Goal: Information Seeking & Learning: Understand process/instructions

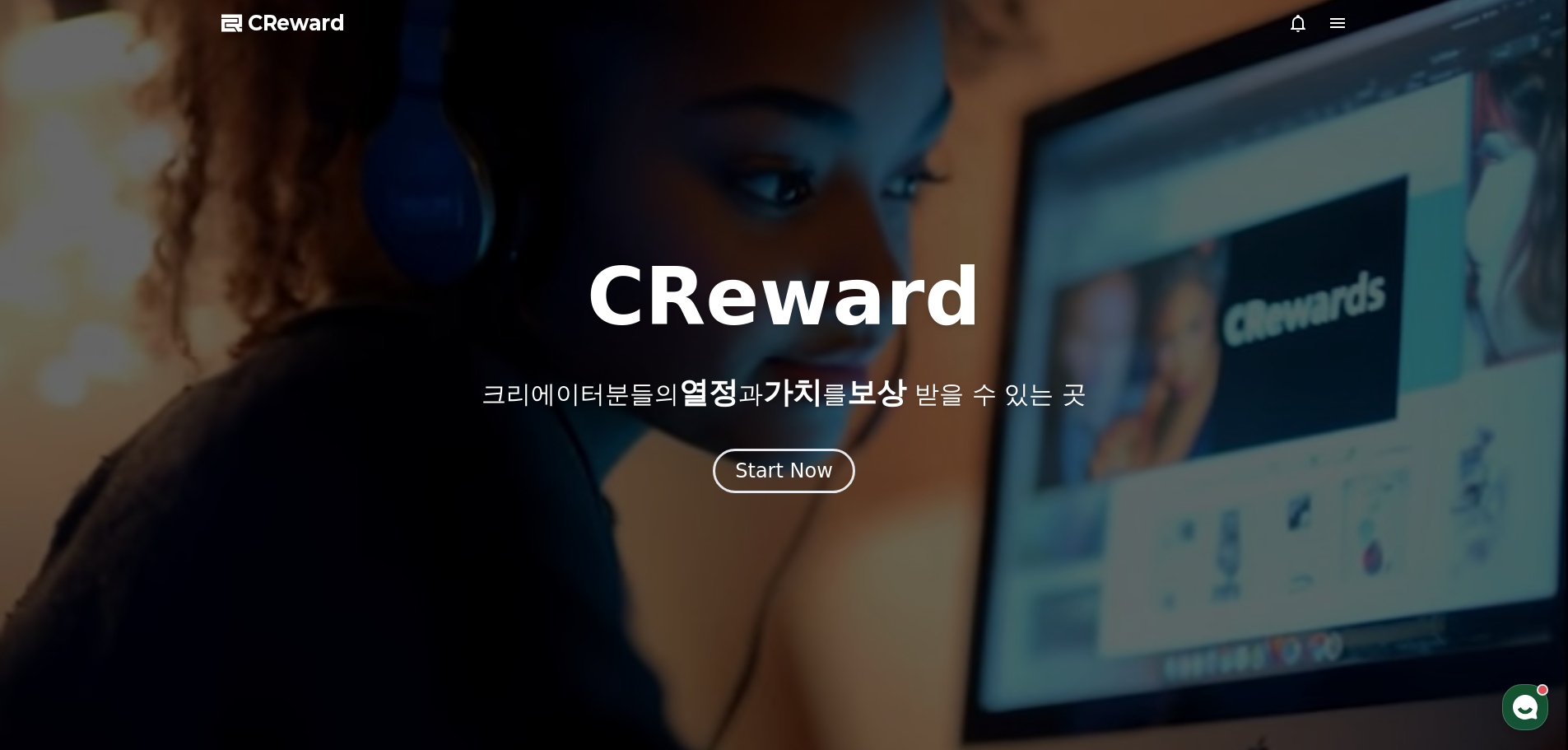
click at [1343, 20] on icon at bounding box center [1337, 23] width 15 height 10
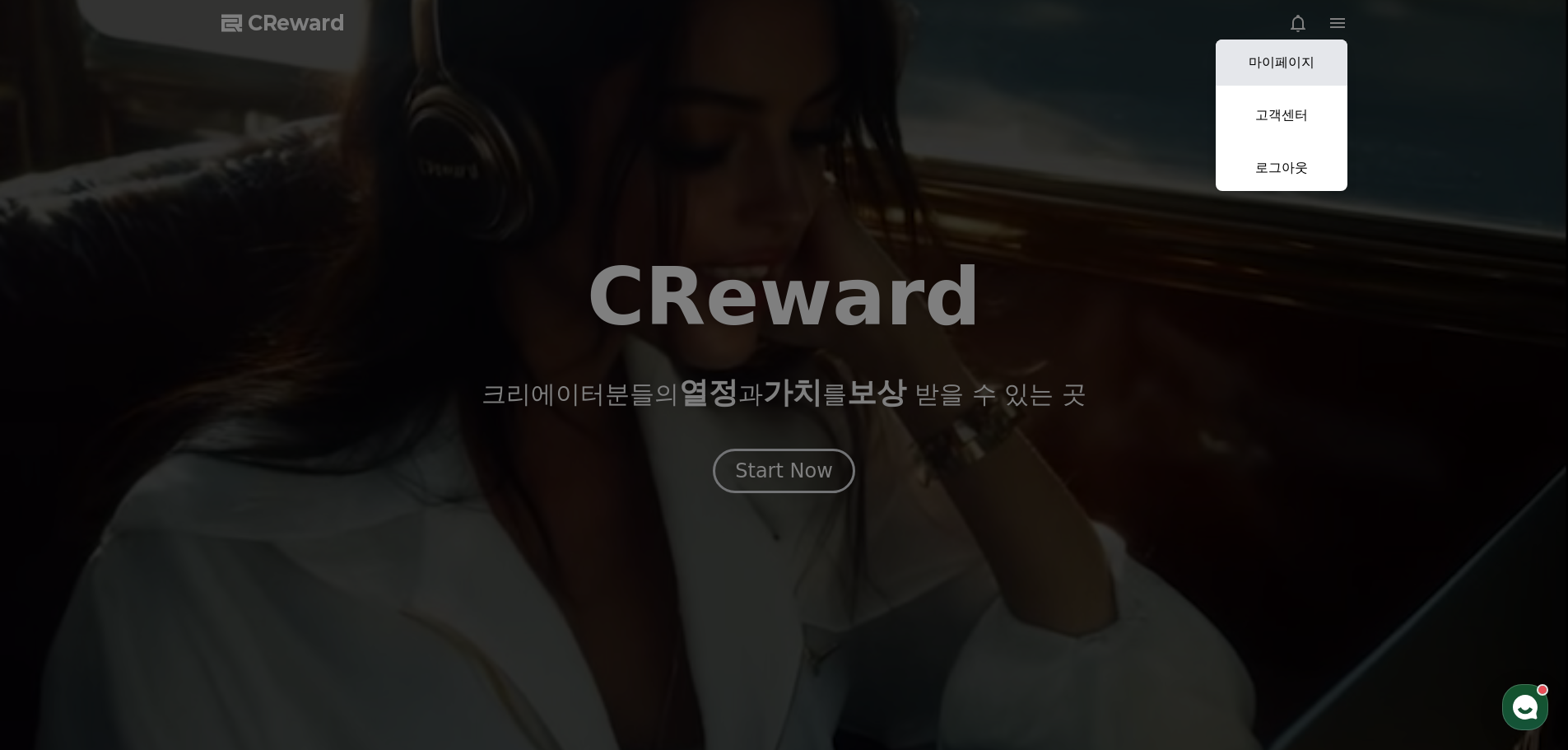
click at [1296, 50] on link "마이페이지" at bounding box center [1282, 62] width 131 height 46
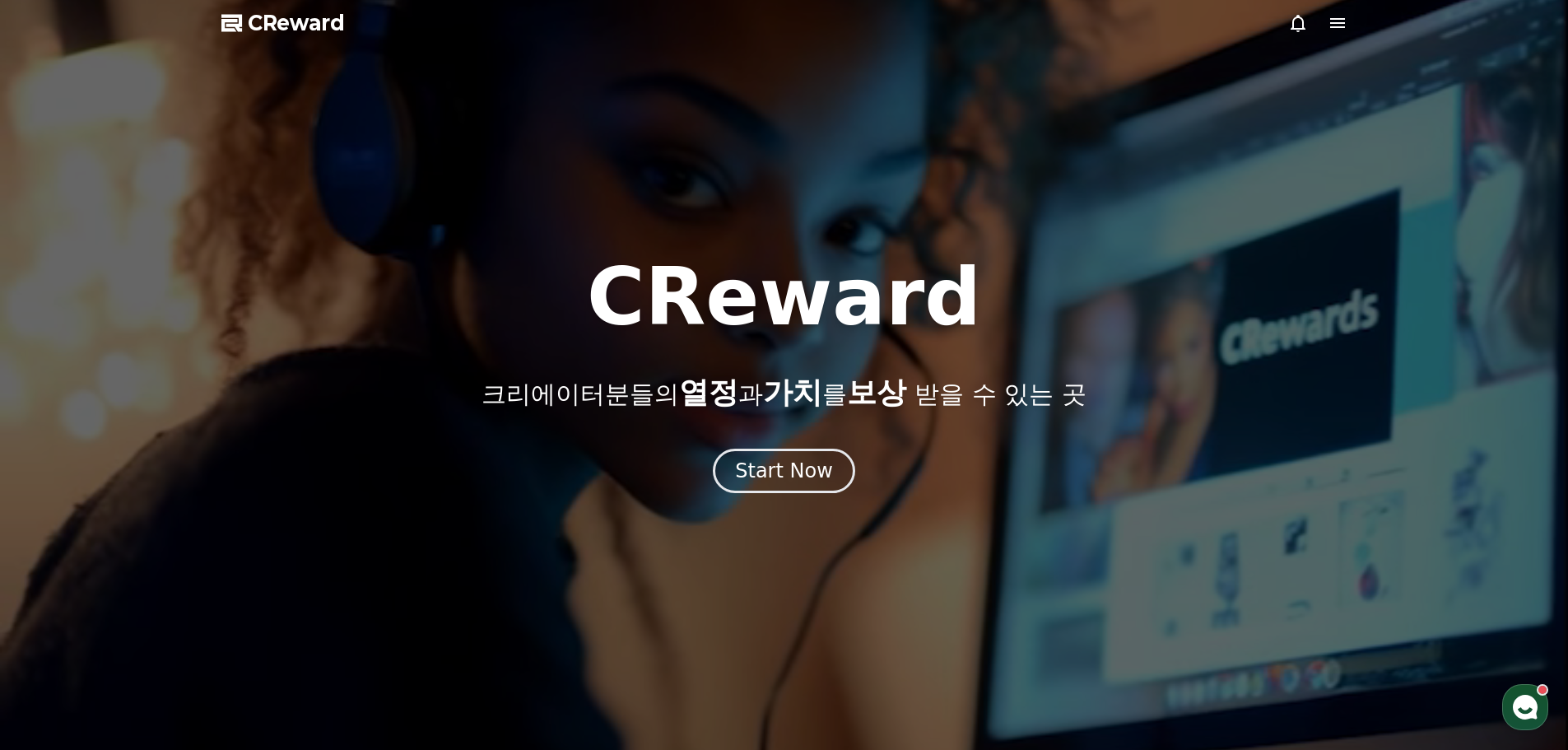
select select "**********"
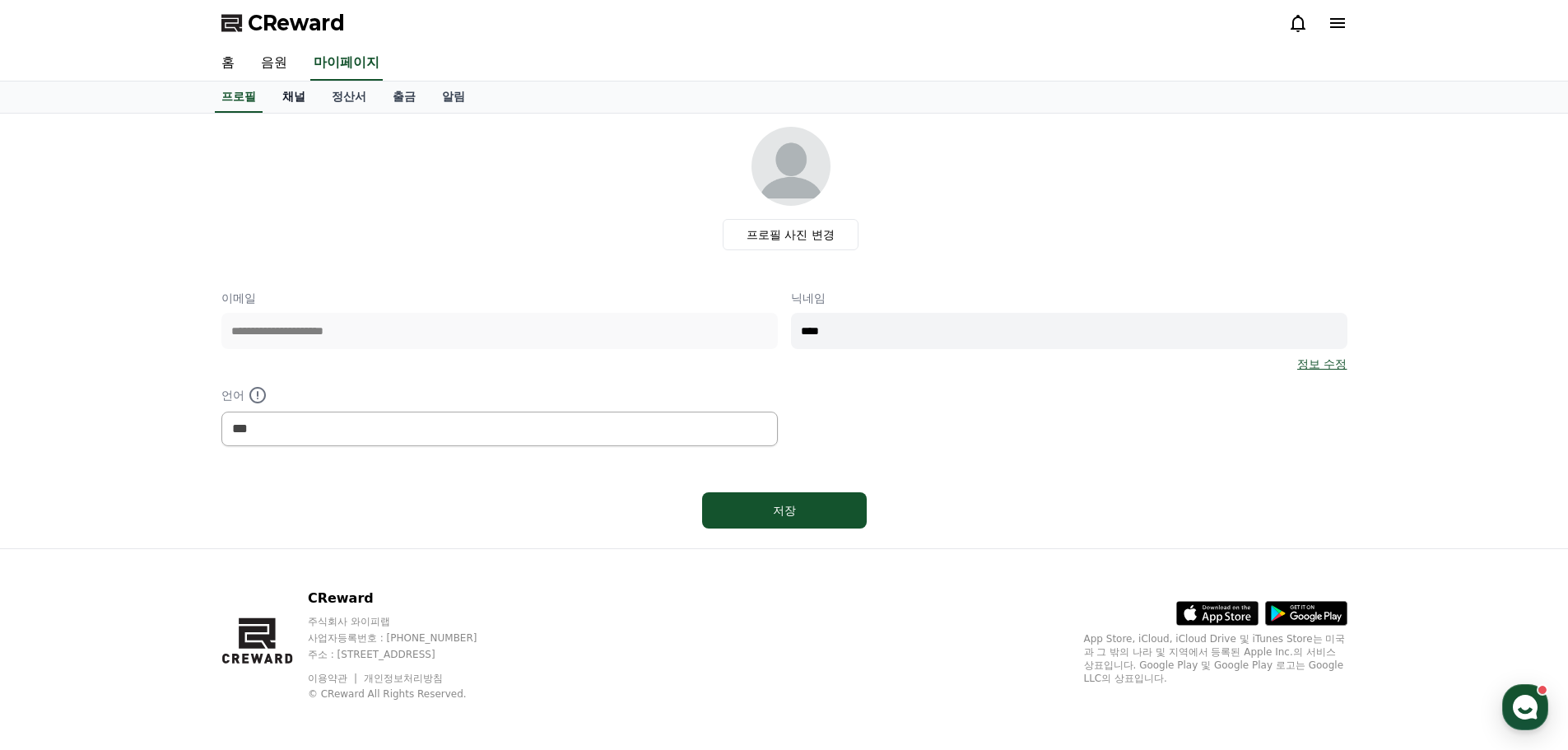
click at [290, 88] on link "채널" at bounding box center [293, 98] width 50 height 31
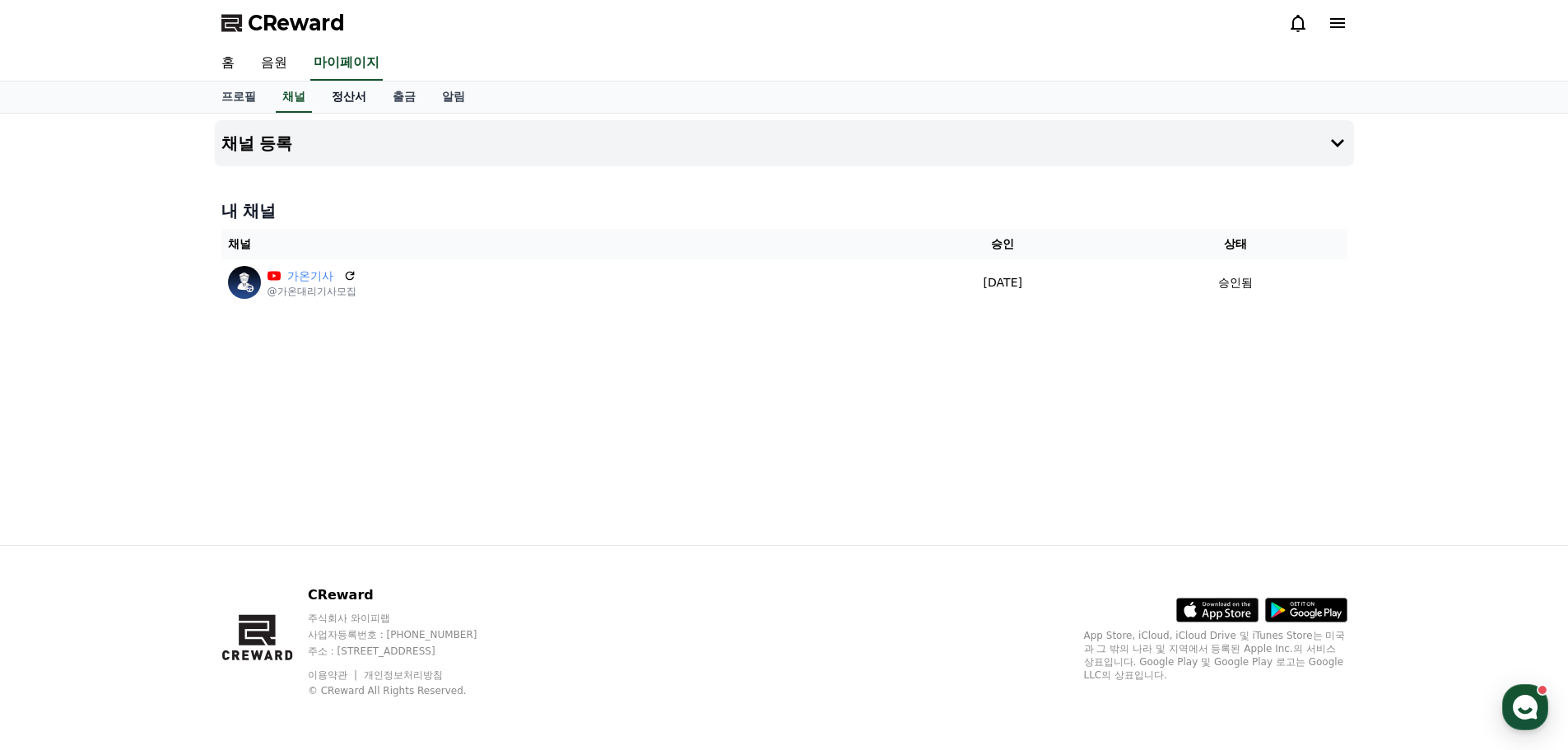
click at [338, 88] on link "정산서" at bounding box center [349, 98] width 61 height 31
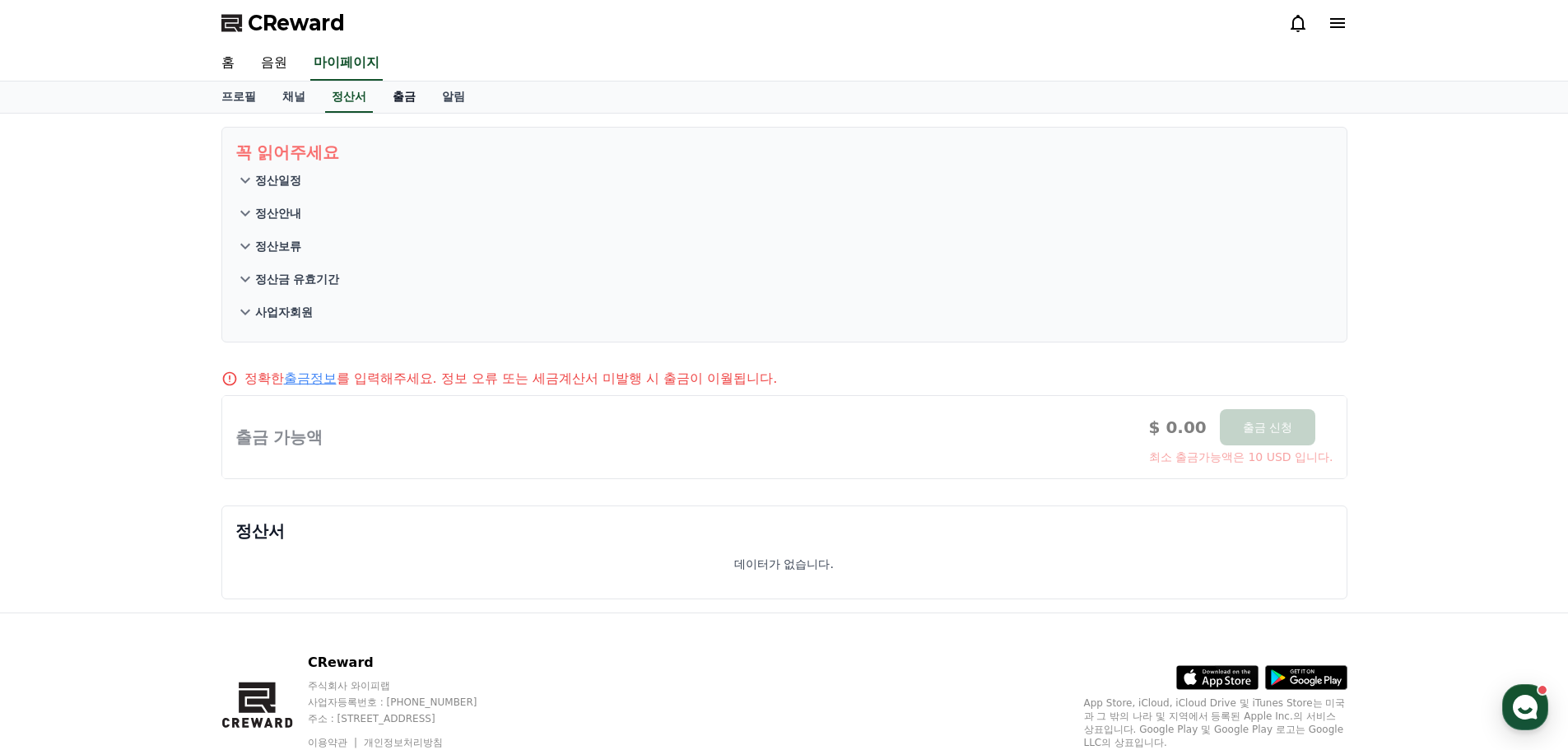
click at [411, 109] on link "출금" at bounding box center [404, 98] width 50 height 31
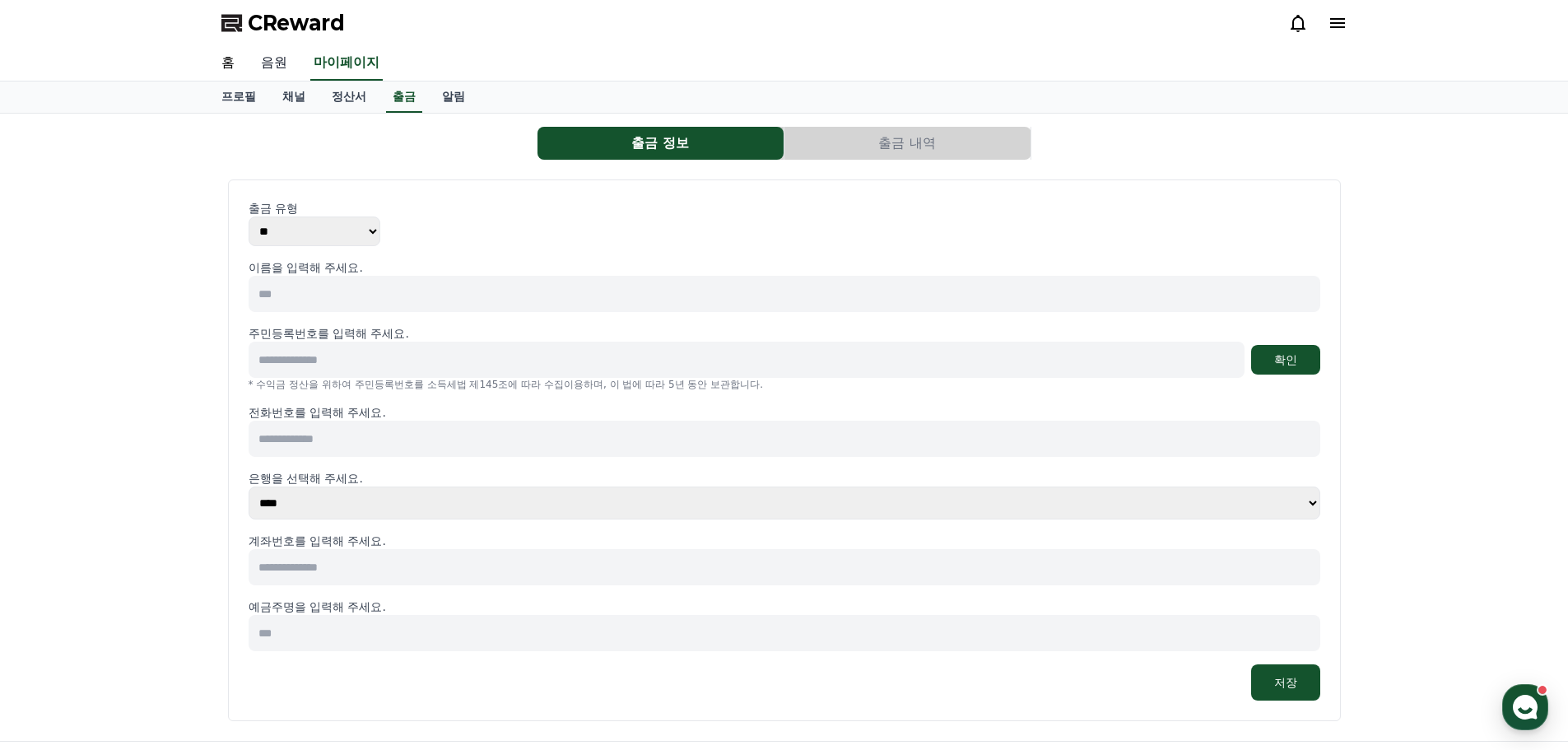
click at [265, 56] on link "음원" at bounding box center [274, 64] width 53 height 35
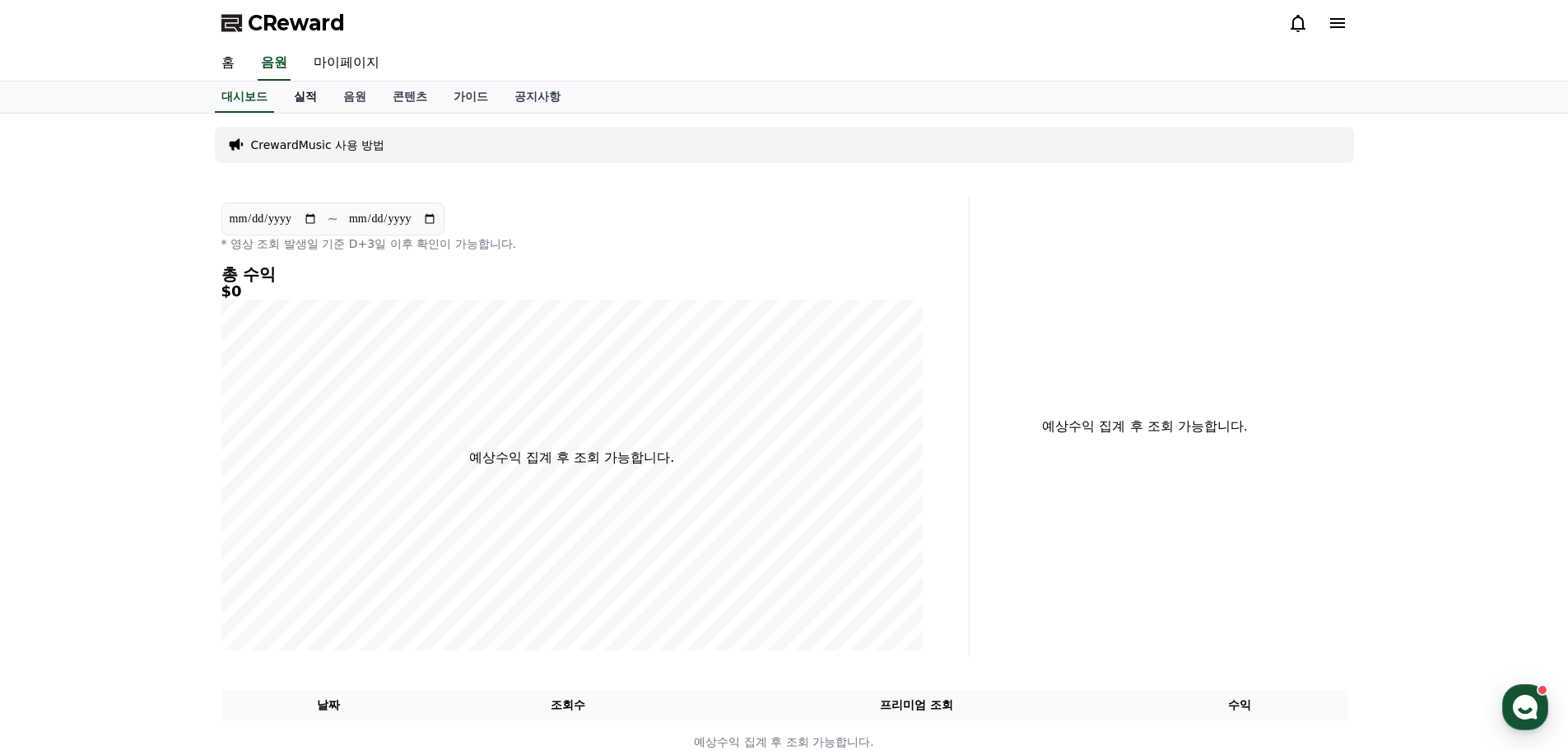
click at [310, 100] on link "실적" at bounding box center [305, 98] width 50 height 31
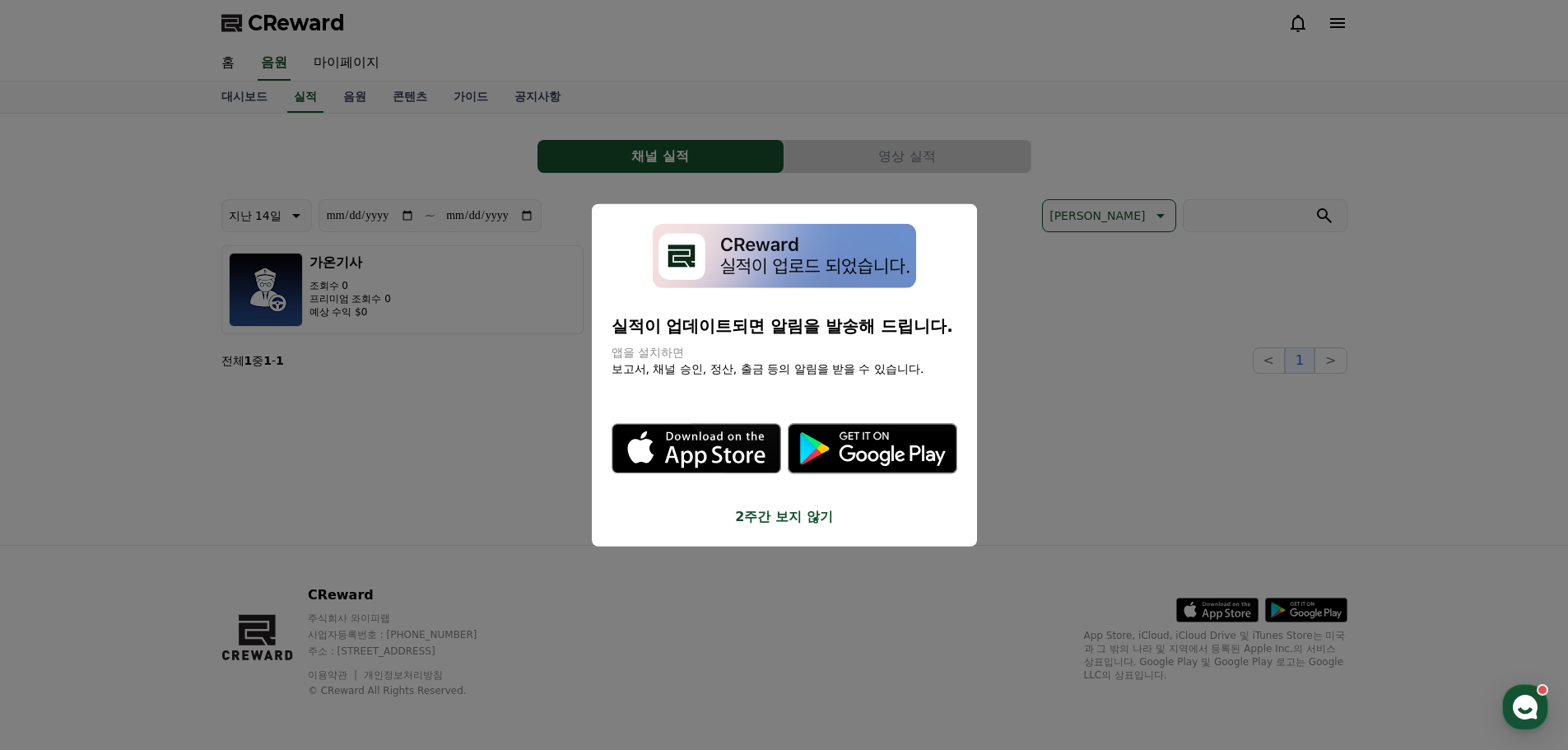
click at [356, 98] on button "close modal" at bounding box center [784, 375] width 1568 height 750
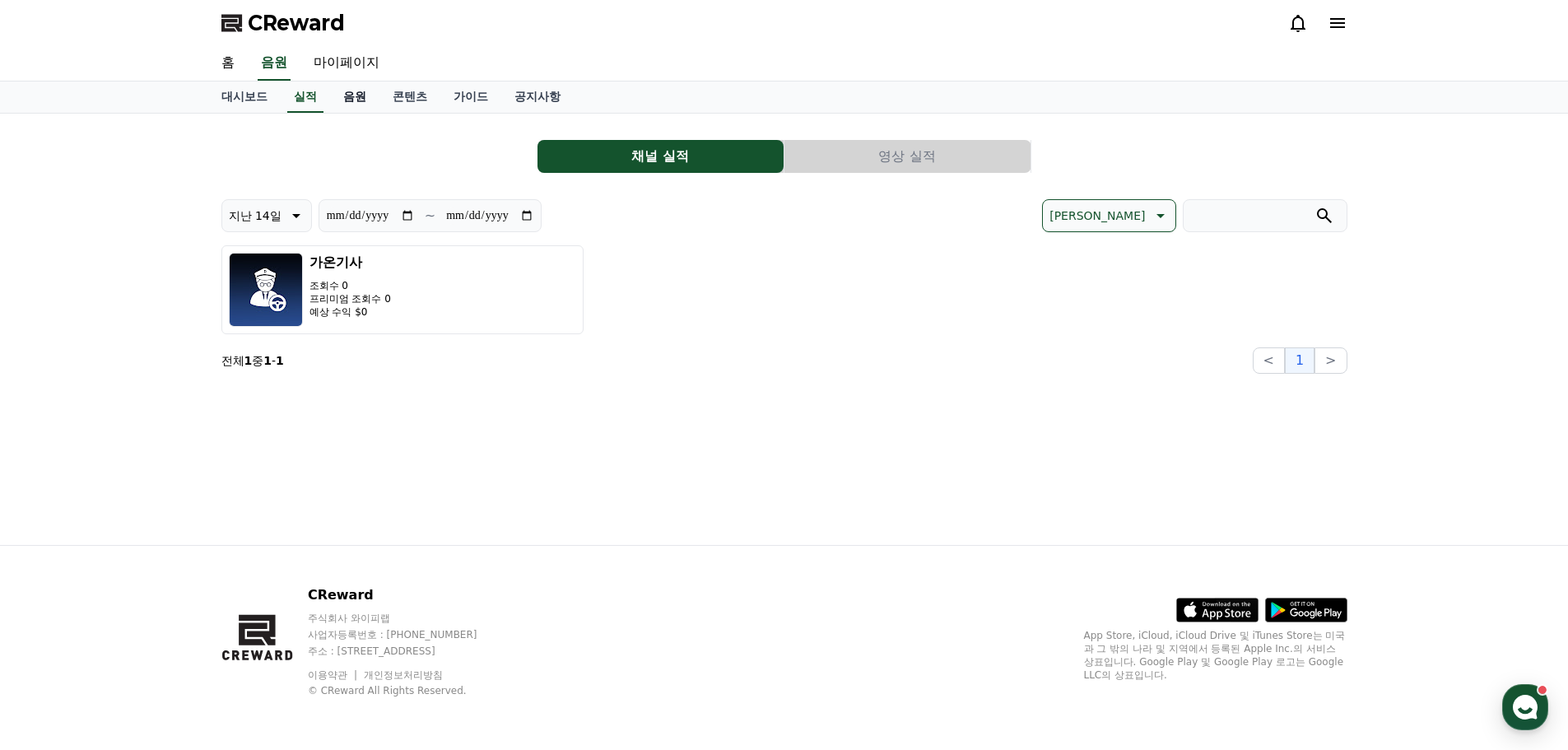
click at [355, 98] on link "음원" at bounding box center [354, 98] width 50 height 31
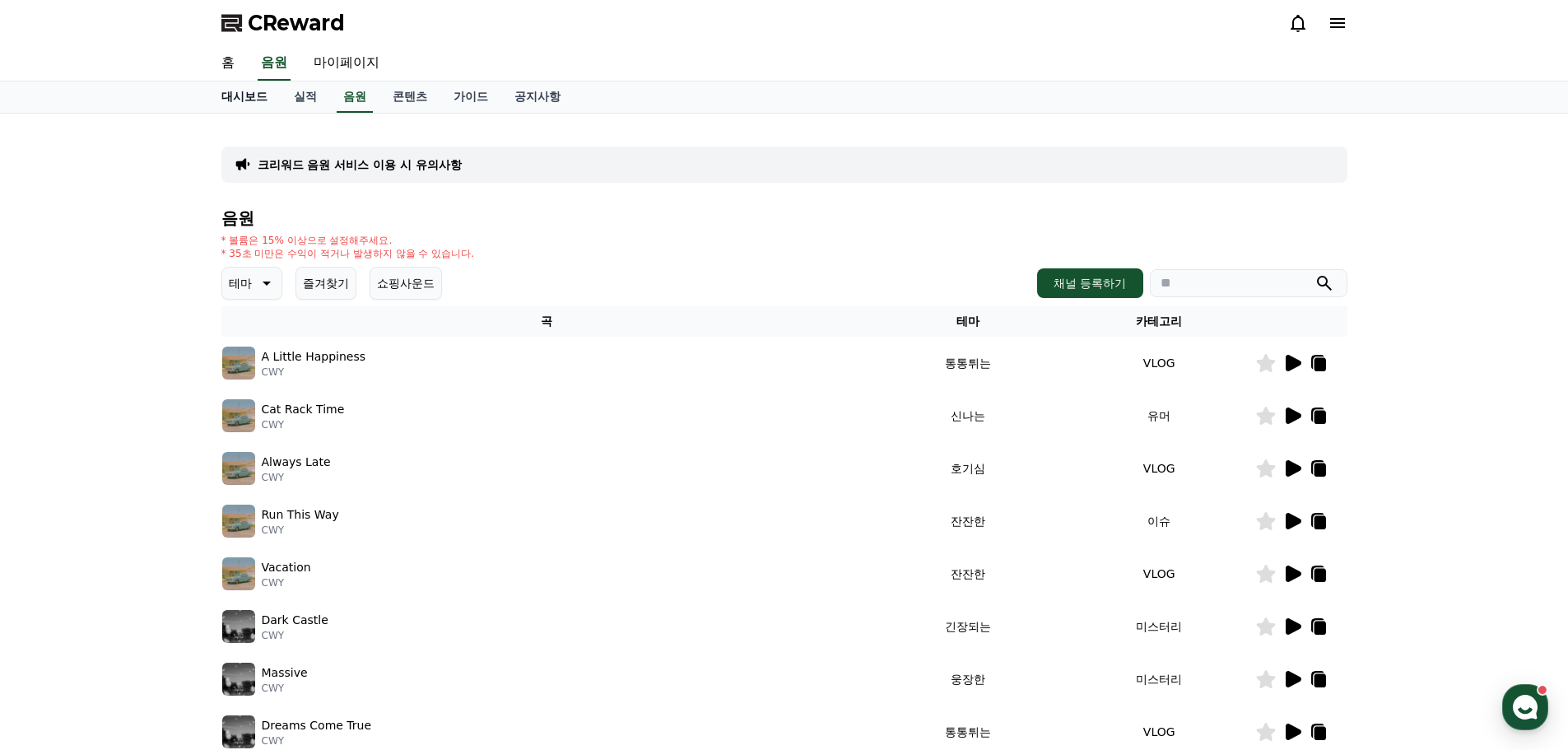
click at [235, 106] on link "대시보드" at bounding box center [244, 98] width 72 height 31
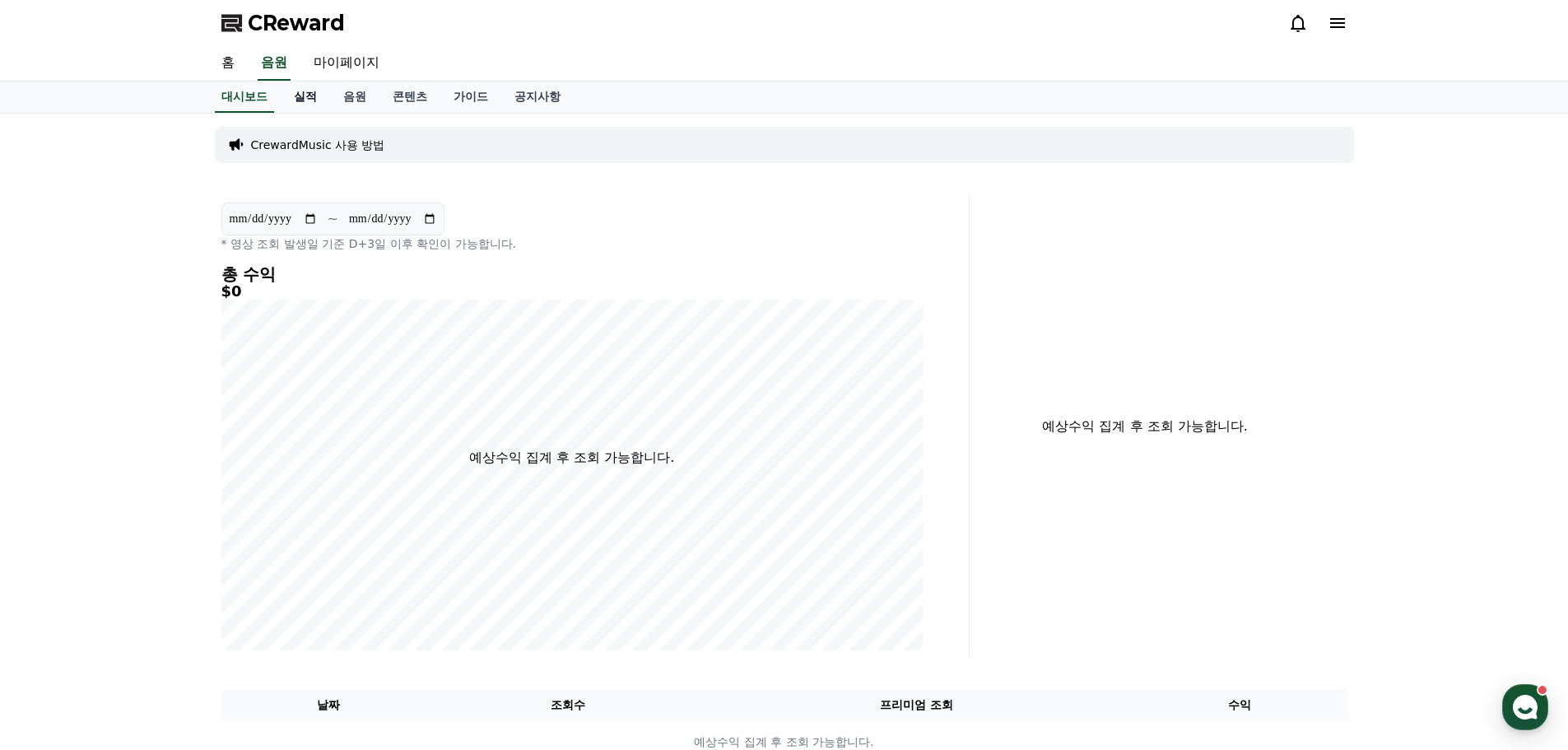
click at [297, 99] on link "실적" at bounding box center [305, 98] width 50 height 31
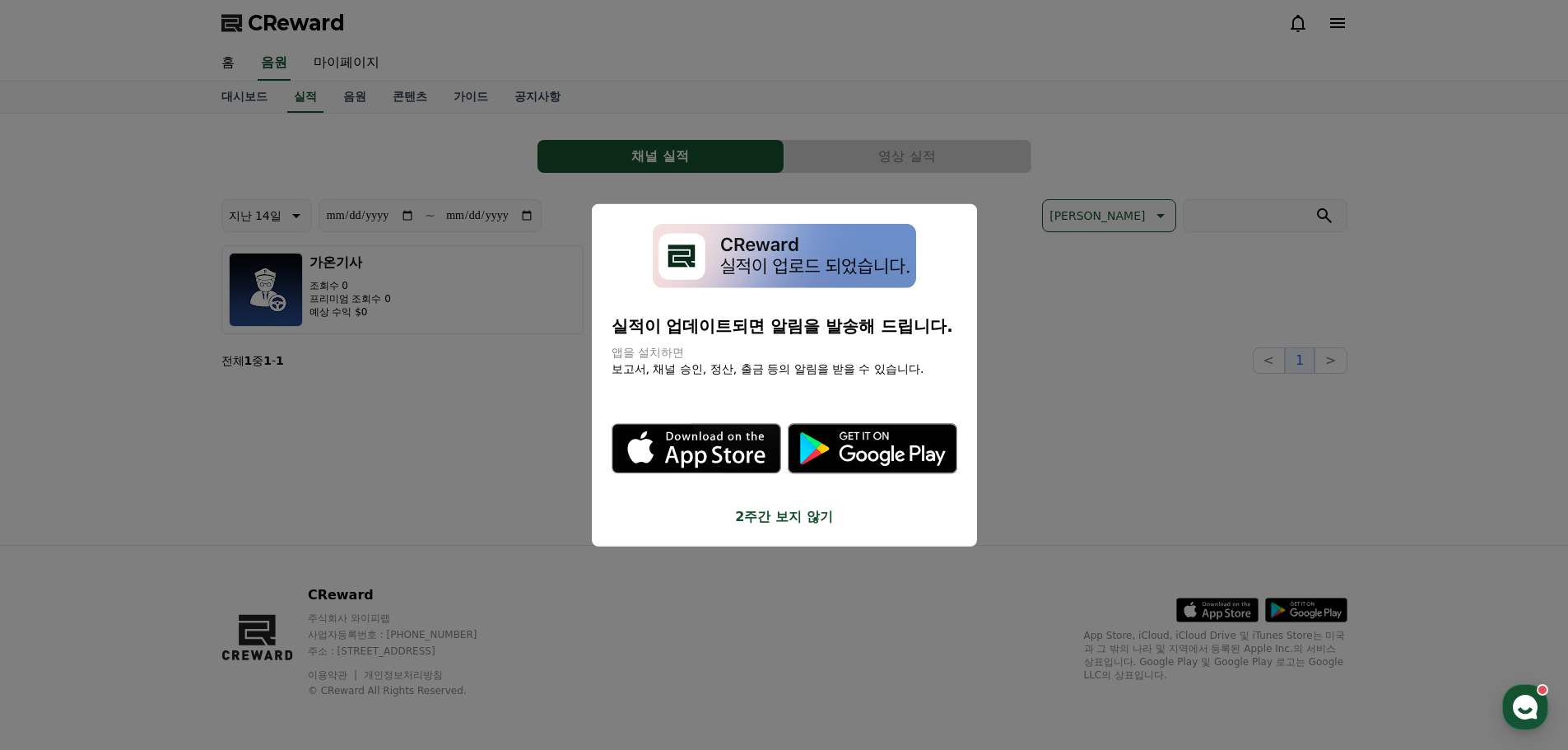
click at [370, 462] on button "close modal" at bounding box center [784, 375] width 1568 height 750
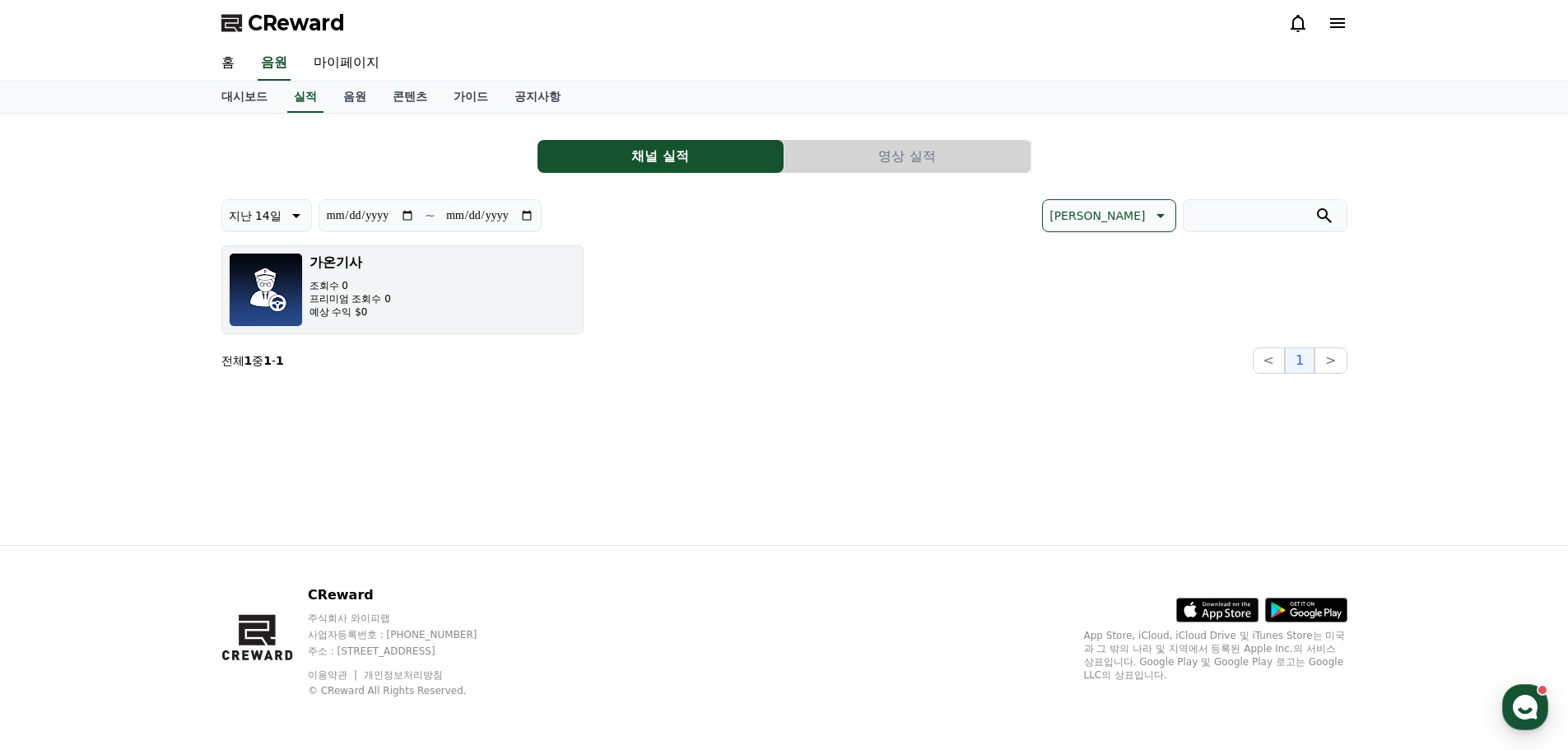
click at [468, 307] on button "가온기사 조회수 0 프리미엄 조회수 0 예상 수익 $0" at bounding box center [402, 290] width 362 height 89
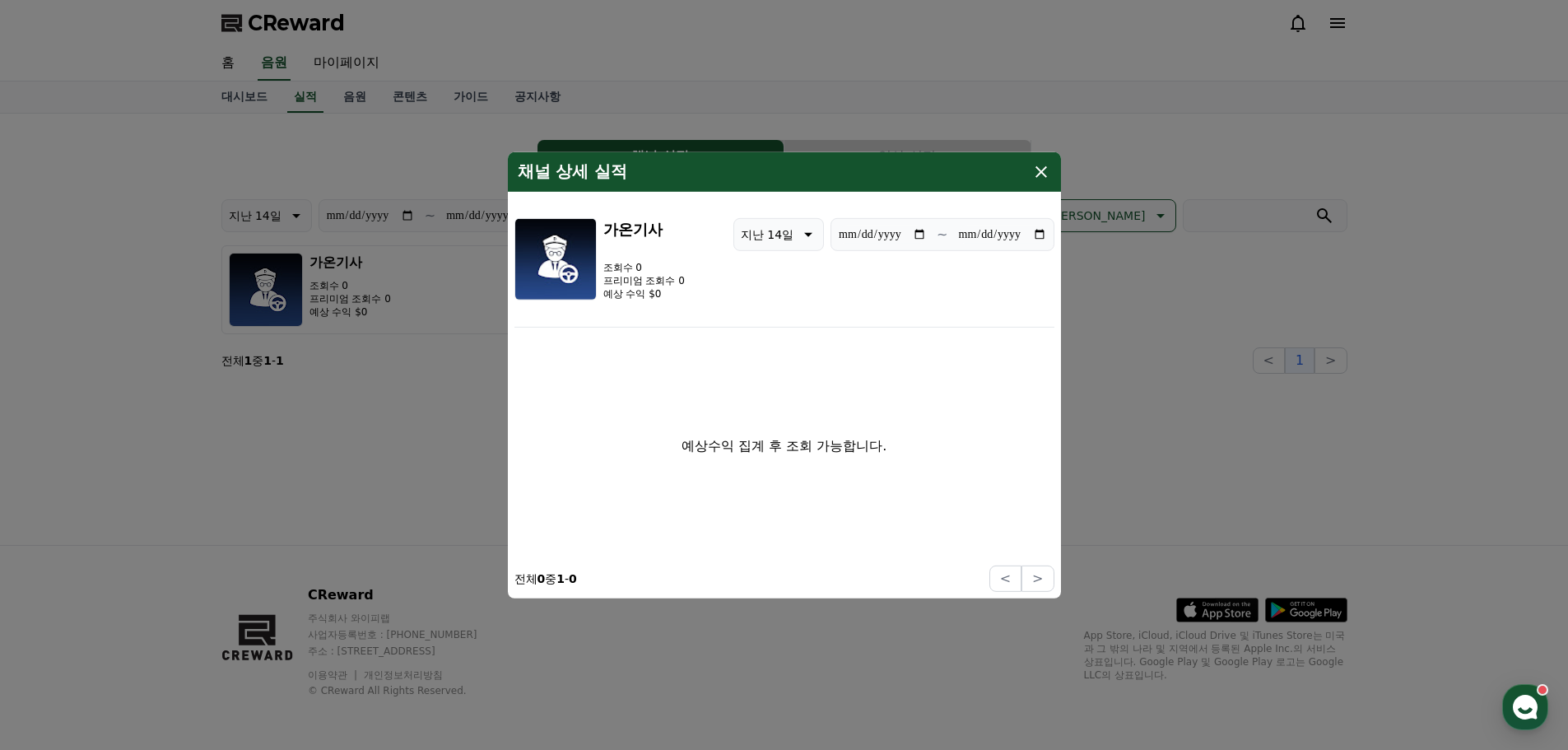
click at [389, 423] on button "close modal" at bounding box center [784, 375] width 1568 height 750
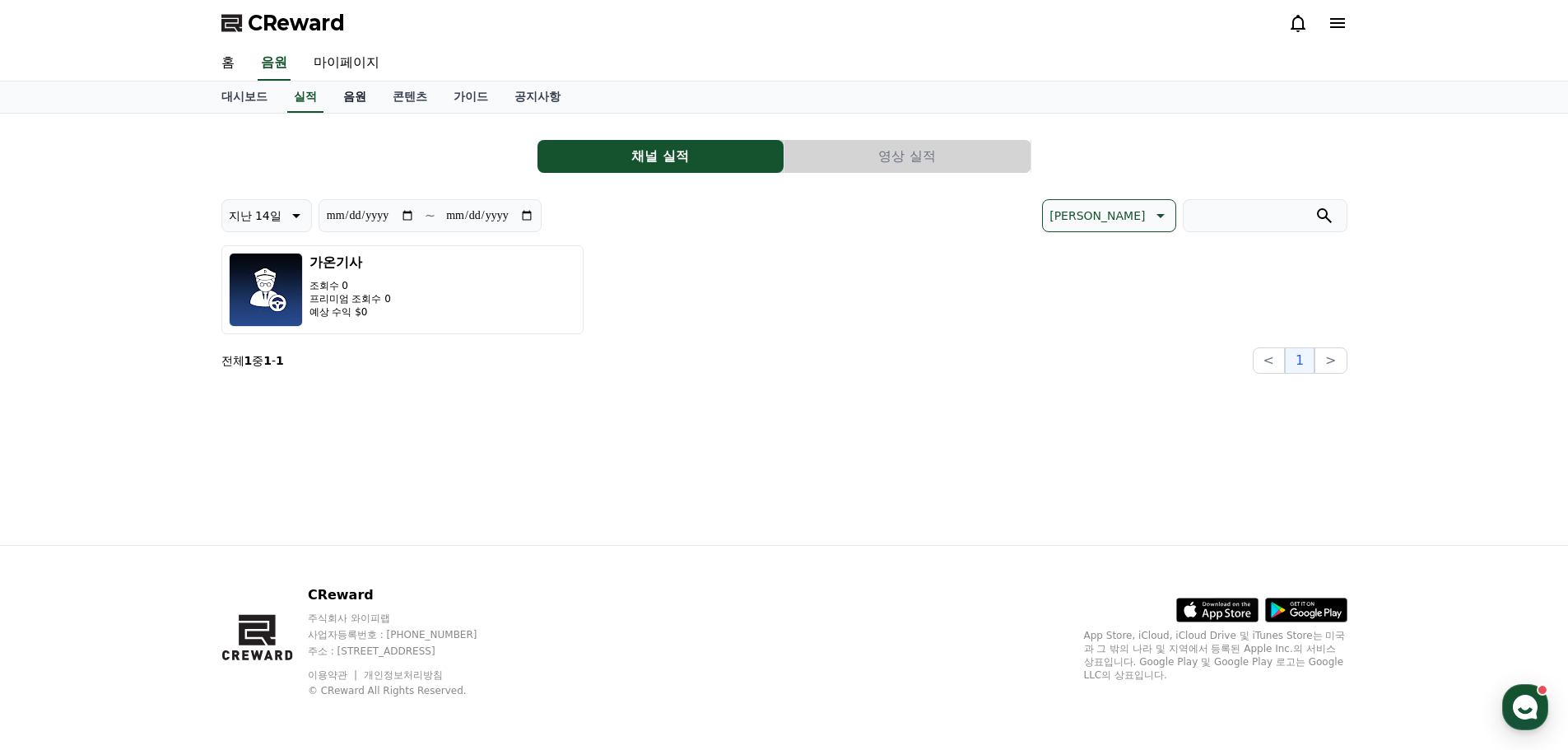
click at [343, 84] on link "음원" at bounding box center [354, 98] width 50 height 31
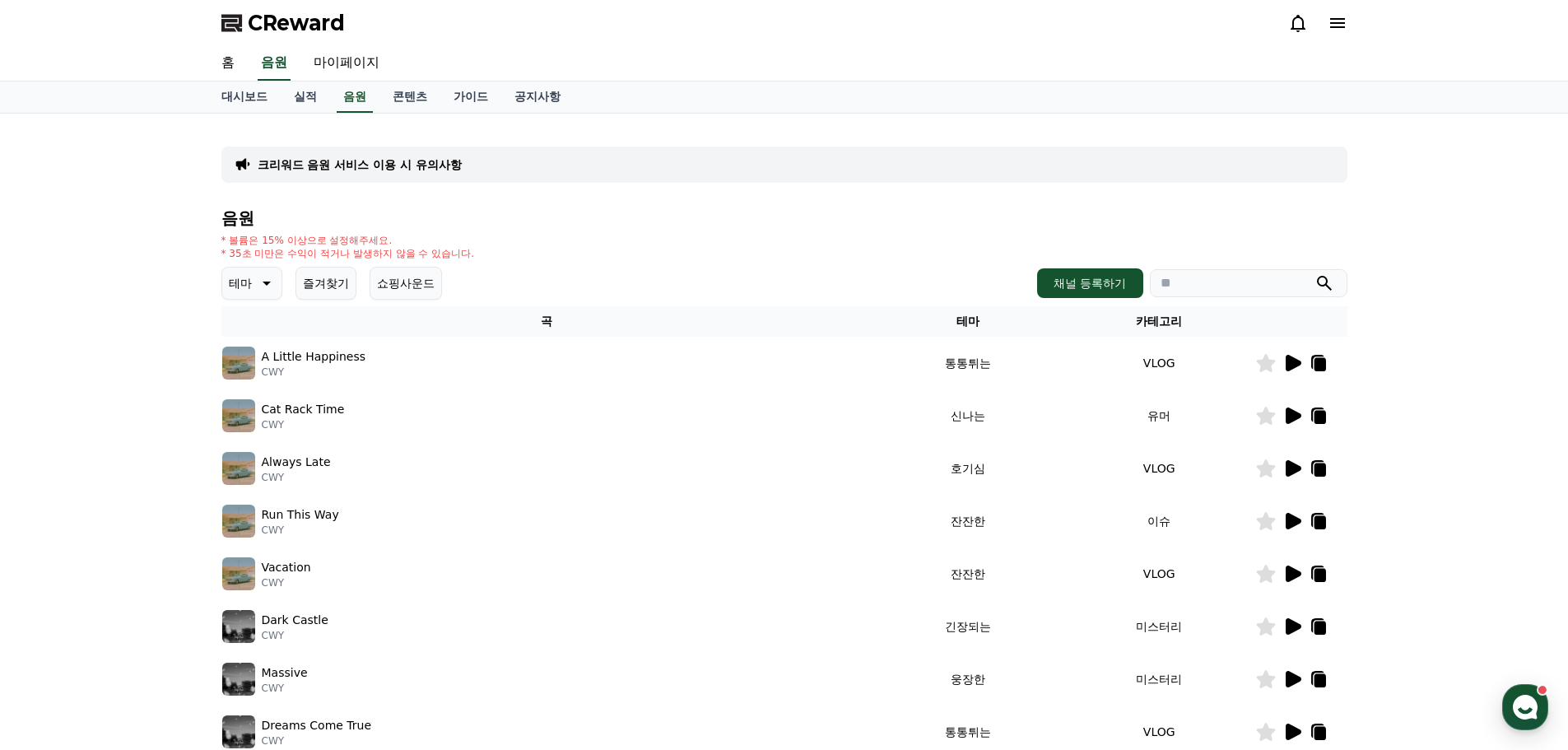
click at [1290, 366] on icon at bounding box center [1294, 363] width 16 height 17
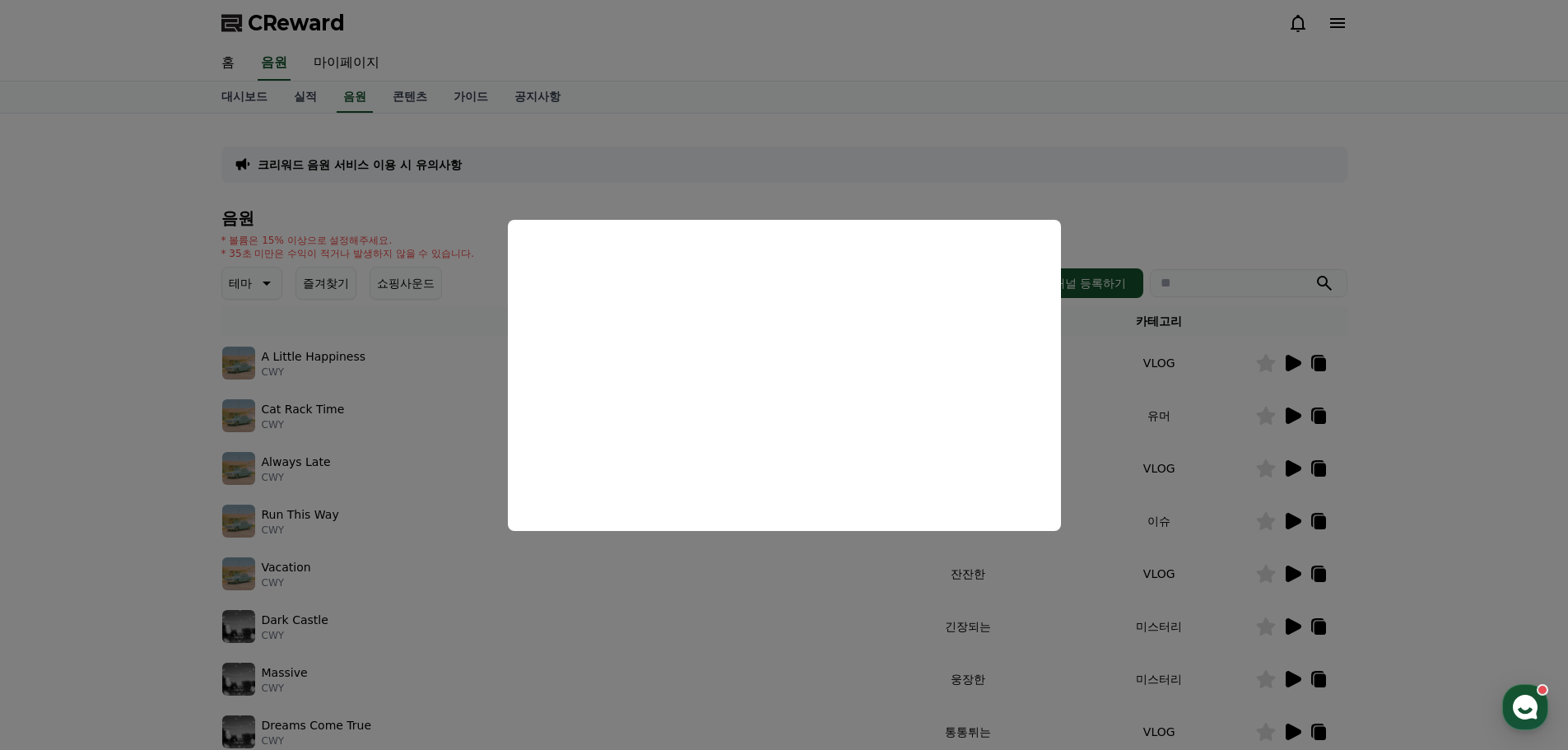
click at [1406, 417] on button "close modal" at bounding box center [784, 375] width 1568 height 750
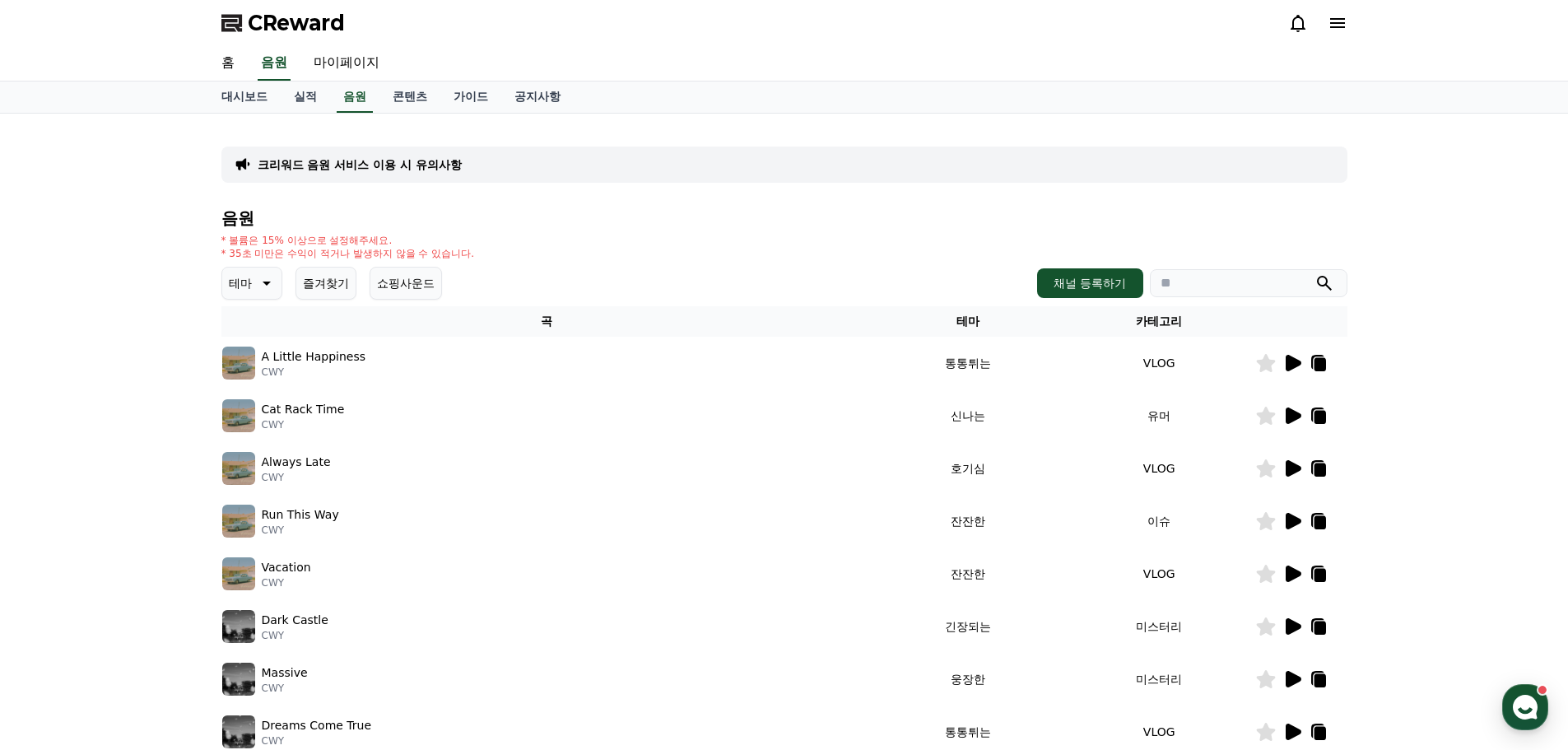
click at [1294, 416] on icon at bounding box center [1294, 416] width 16 height 17
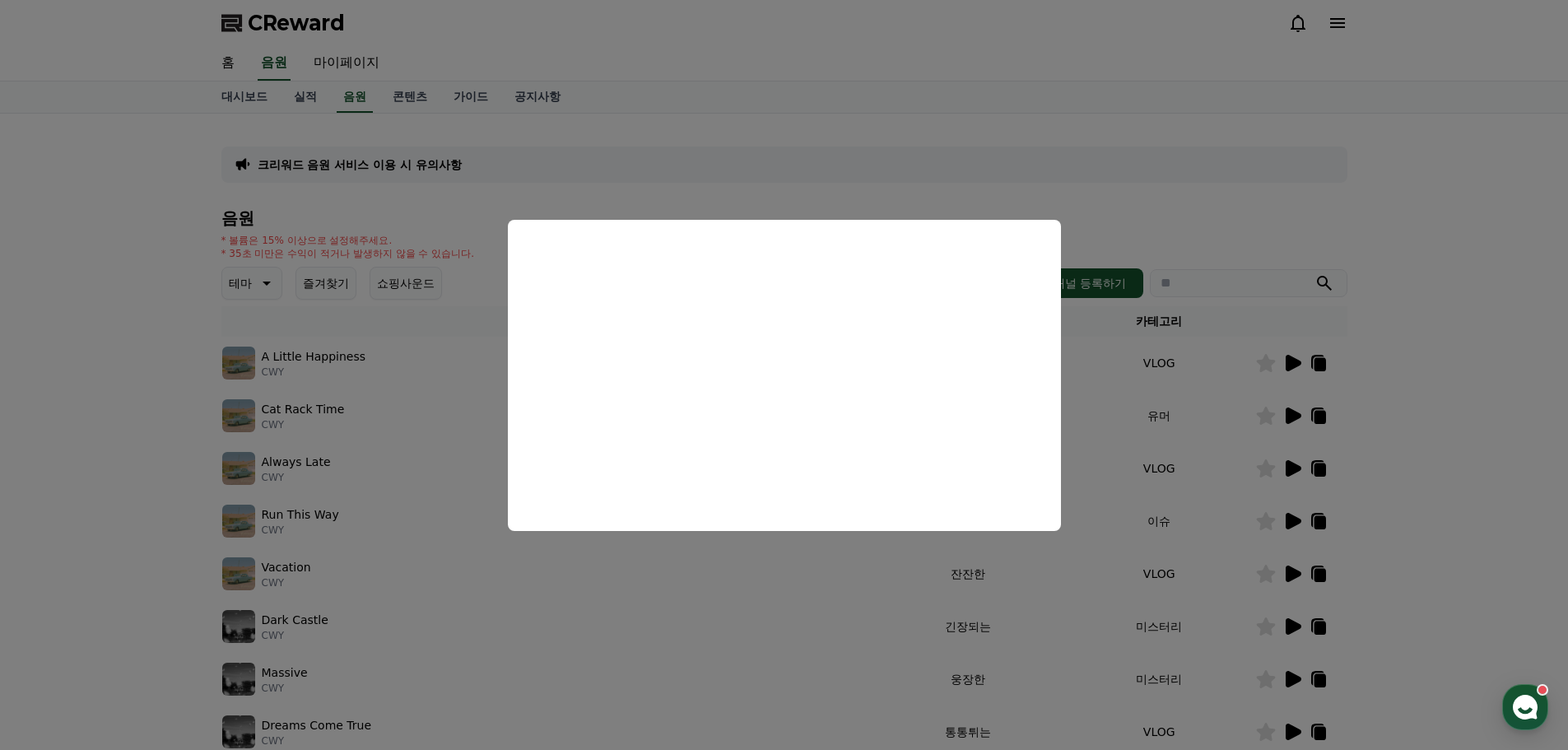
click at [1445, 401] on button "close modal" at bounding box center [784, 375] width 1568 height 750
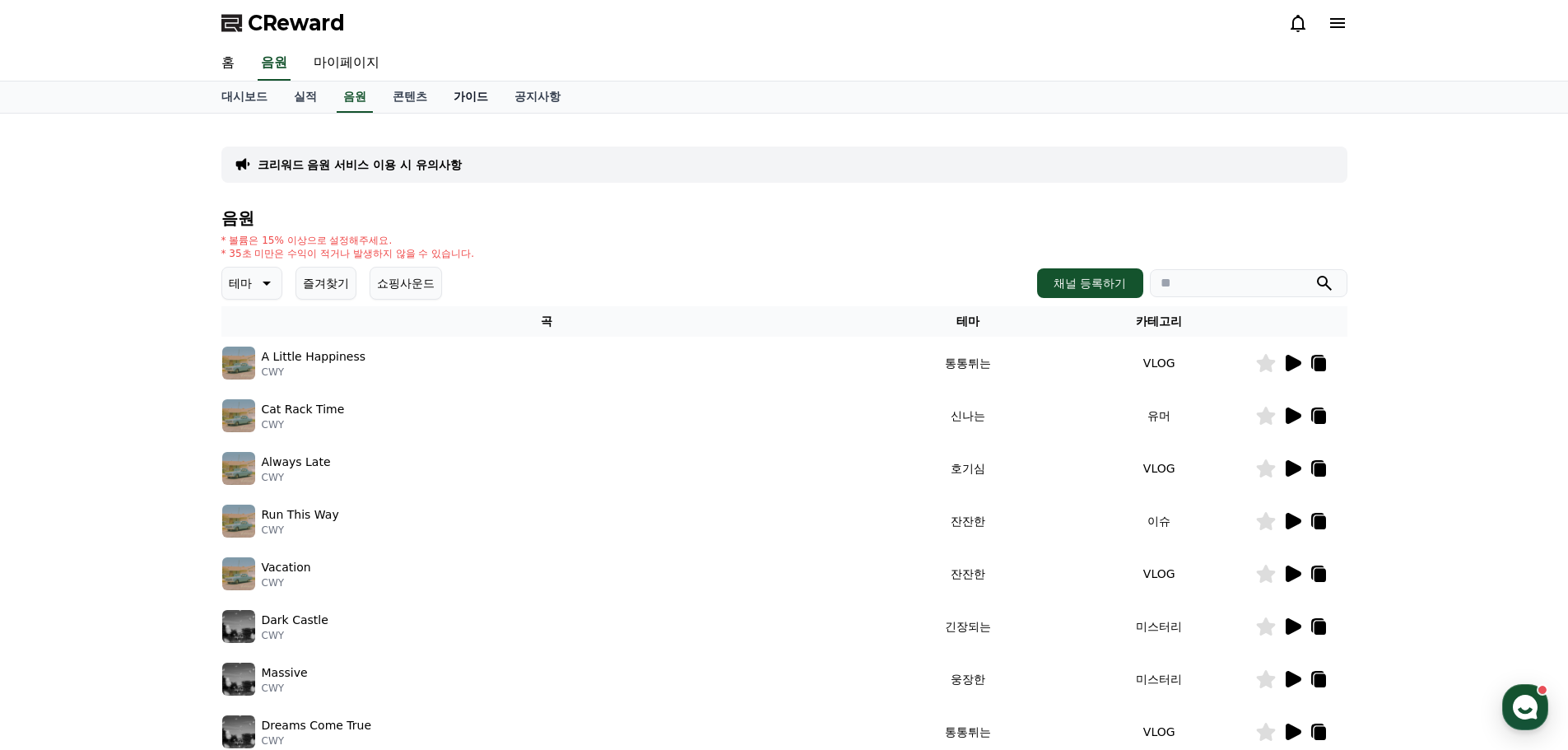
click at [491, 108] on link "가이드" at bounding box center [471, 98] width 61 height 31
